Goal: Check status: Check status

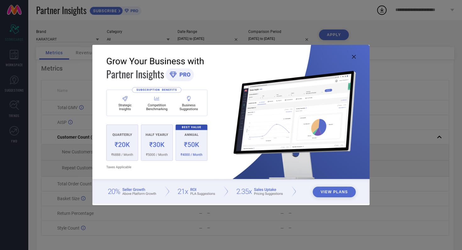
click at [354, 57] on icon at bounding box center [354, 57] width 4 height 4
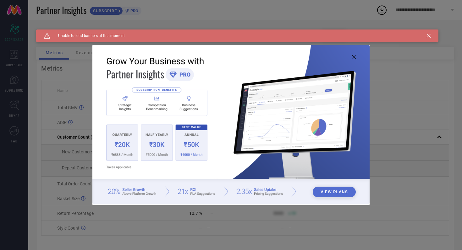
click at [354, 56] on icon at bounding box center [354, 57] width 4 height 4
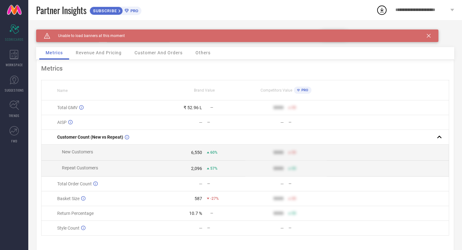
click at [431, 34] on div "Caution Created with Sketch. Unable to load banners at this moment" at bounding box center [237, 36] width 402 height 13
click at [429, 35] on icon at bounding box center [429, 36] width 4 height 4
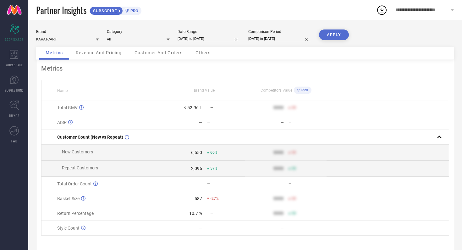
click at [221, 38] on input "[DATE] to [DATE]" at bounding box center [208, 38] width 63 height 7
select select "8"
select select "2025"
select select "9"
select select "2025"
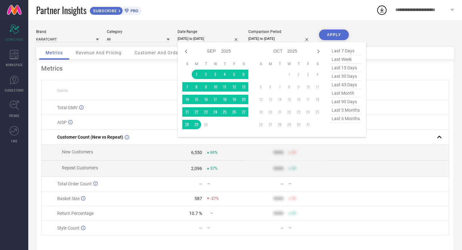
click at [225, 11] on div "Partner Insights SUBSCRIBE PRO" at bounding box center [206, 10] width 340 height 20
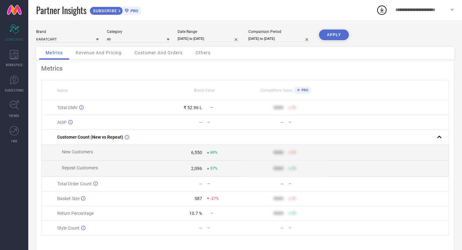
click at [166, 38] on icon at bounding box center [167, 39] width 3 height 3
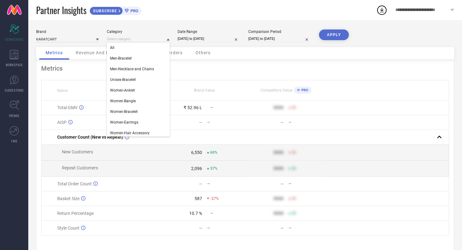
click at [178, 12] on div "Partner Insights SUBSCRIBE PRO" at bounding box center [206, 10] width 340 height 20
